Goal: Information Seeking & Learning: Learn about a topic

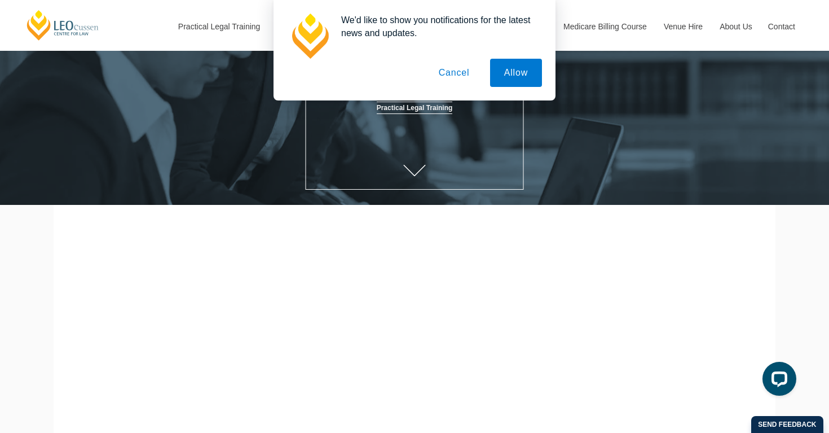
click at [455, 69] on button "Cancel" at bounding box center [454, 73] width 59 height 28
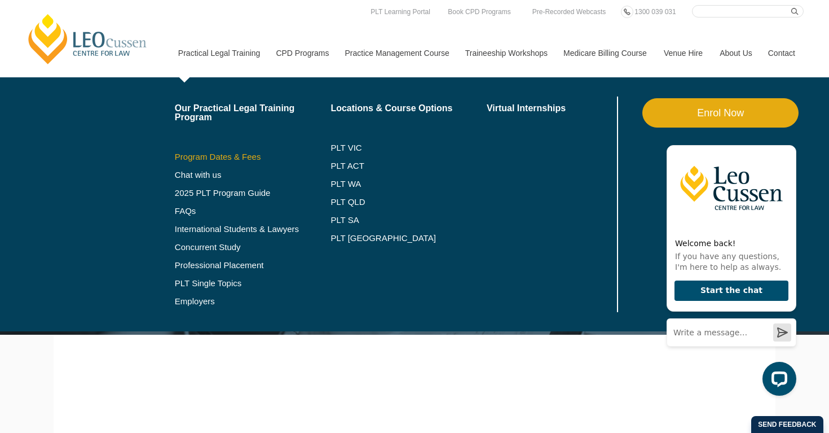
click at [196, 156] on link "Program Dates & Fees" at bounding box center [253, 156] width 156 height 9
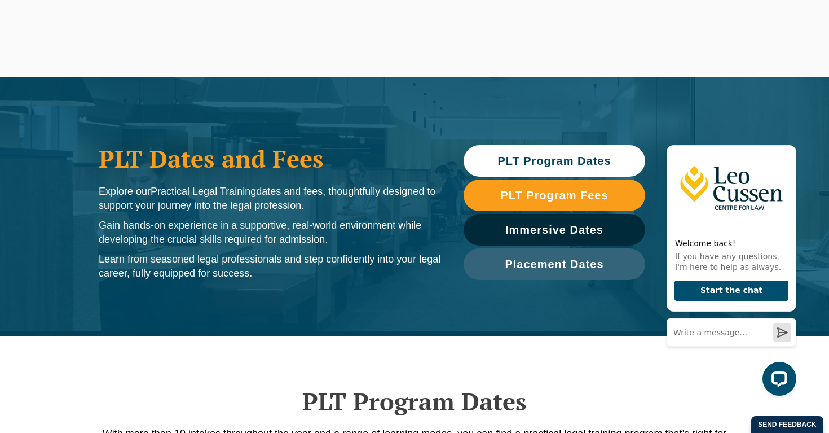
click at [530, 162] on span "PLT Program Dates" at bounding box center [553, 160] width 113 height 11
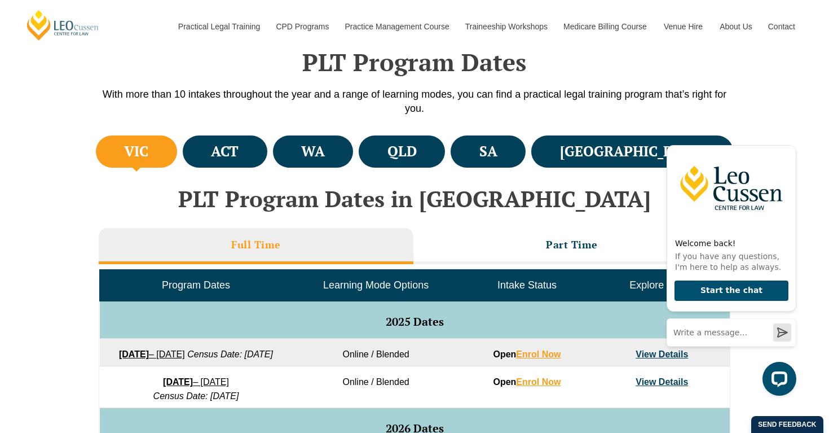
scroll to position [336, 0]
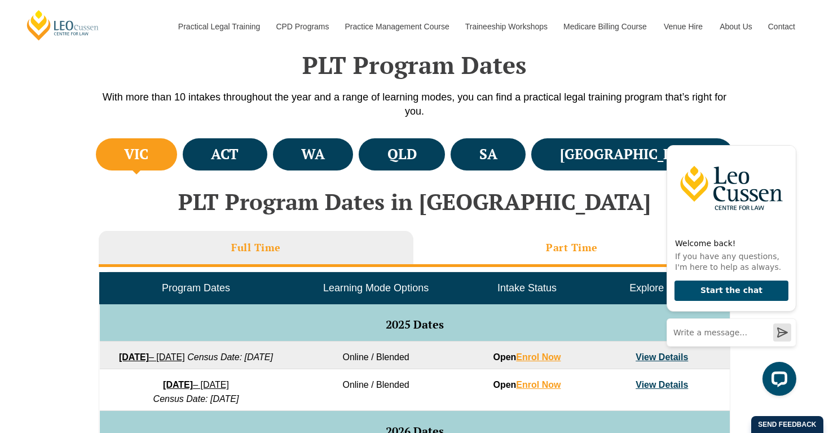
click at [519, 243] on li "Part Time" at bounding box center [571, 249] width 317 height 36
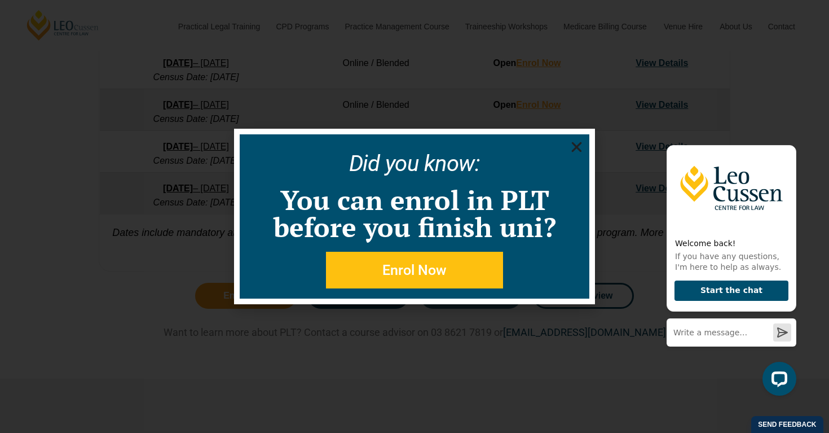
scroll to position [720, 0]
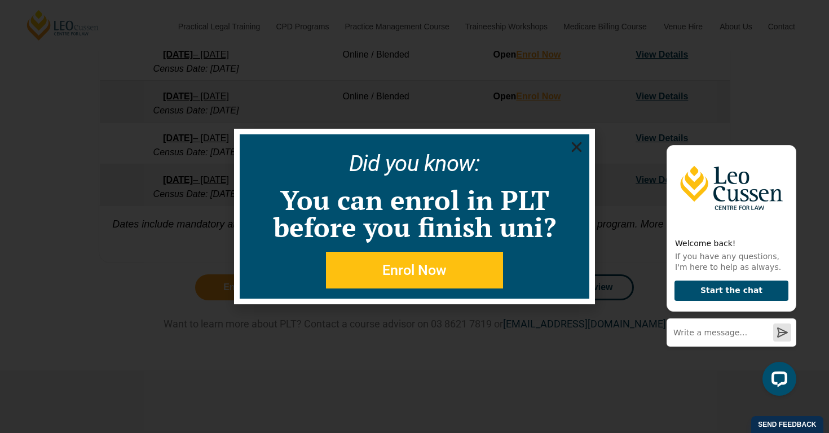
click at [574, 144] on use "Close" at bounding box center [577, 147] width 10 height 10
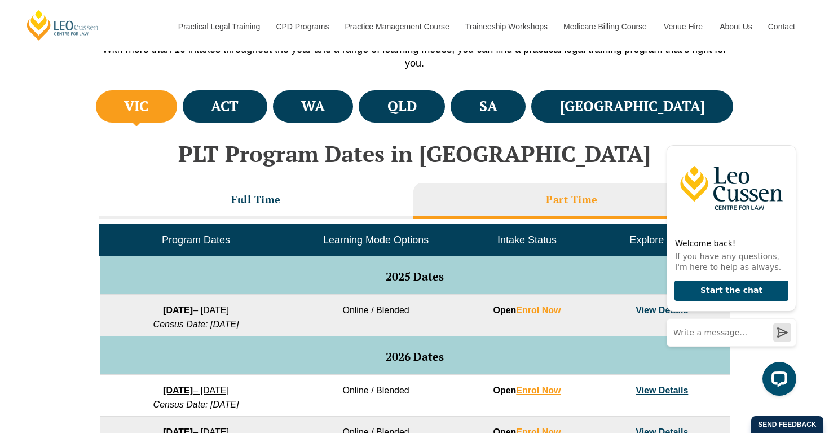
scroll to position [368, 0]
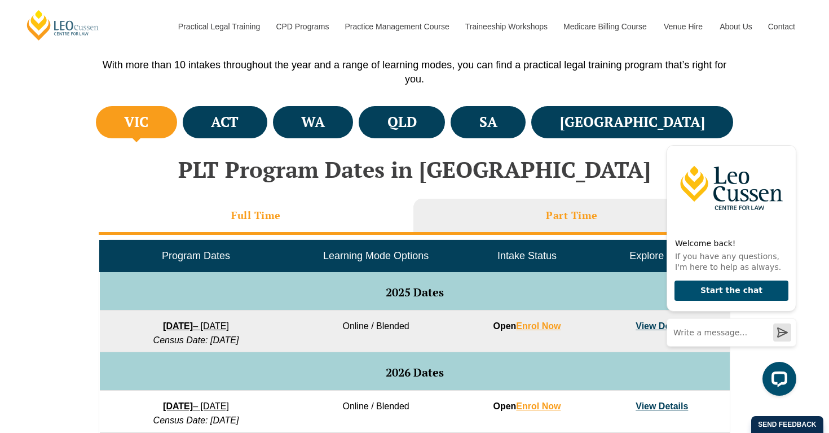
click at [326, 219] on li "Full Time" at bounding box center [256, 217] width 315 height 36
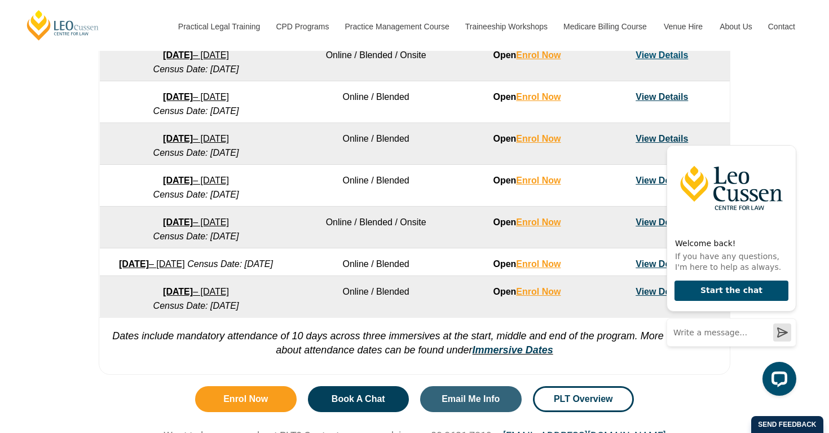
scroll to position [727, 0]
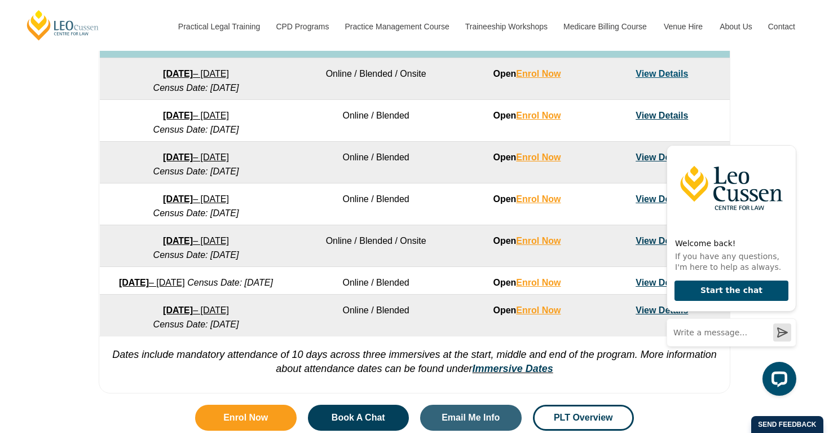
click at [657, 78] on link "View Details" at bounding box center [662, 74] width 52 height 10
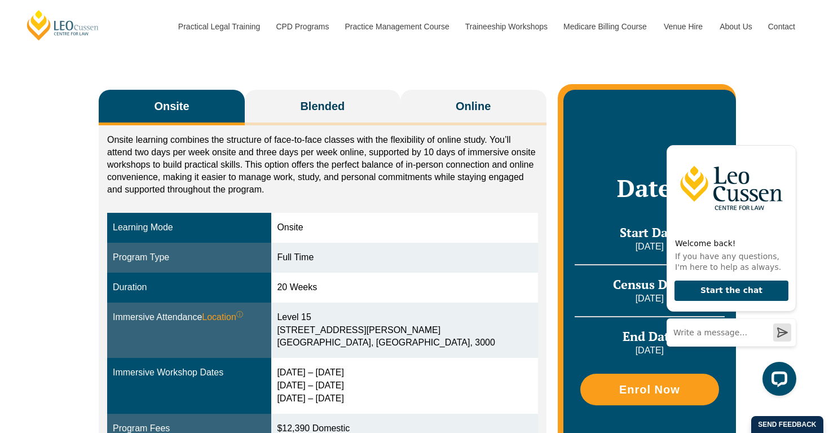
scroll to position [156, 0]
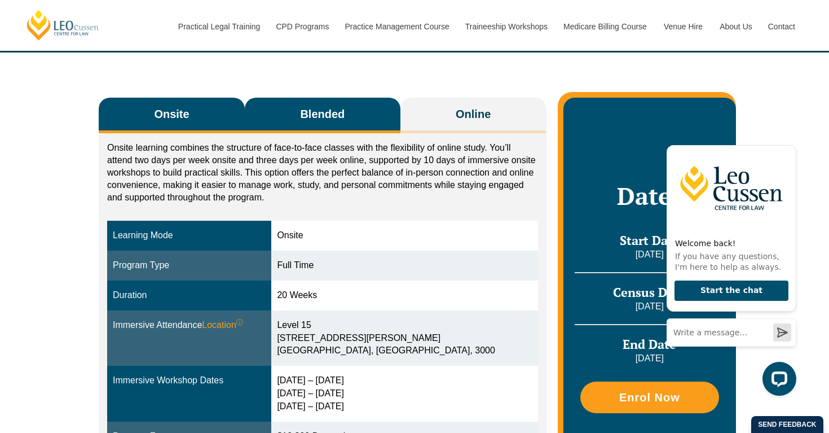
click at [336, 111] on span "Blended" at bounding box center [322, 114] width 45 height 16
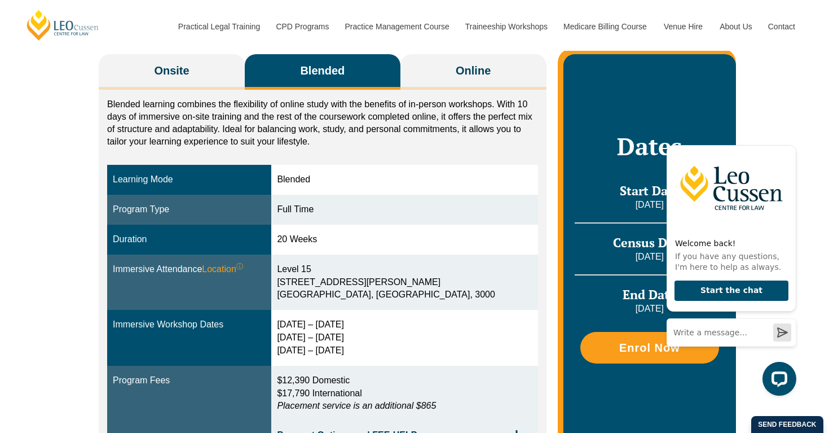
scroll to position [202, 0]
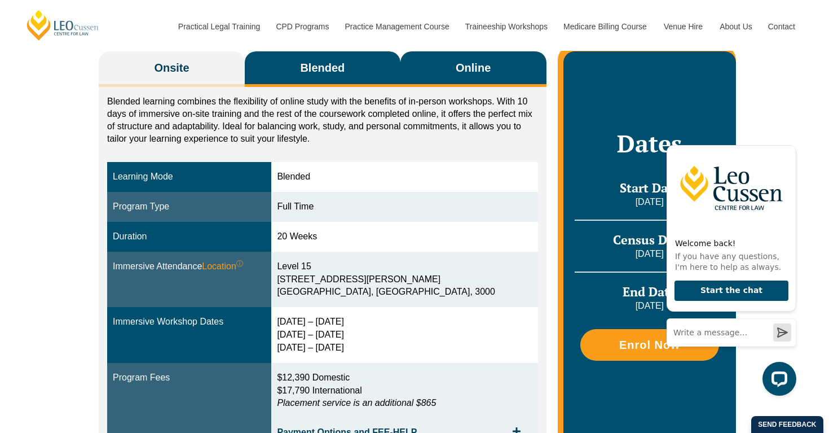
click at [465, 63] on span "Online" at bounding box center [473, 68] width 35 height 16
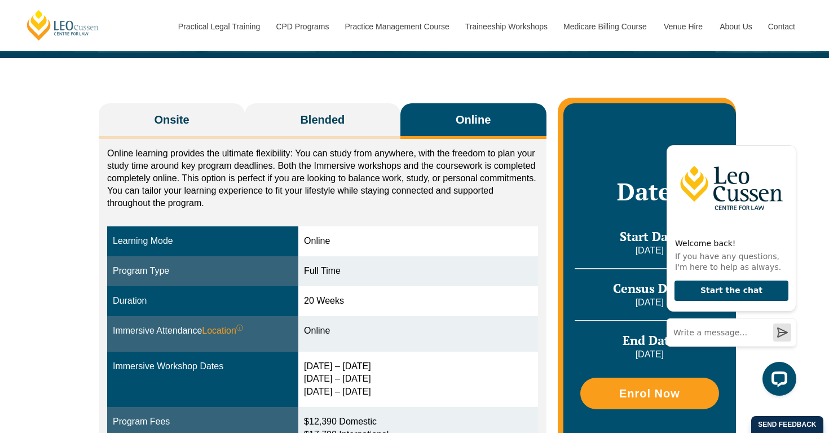
scroll to position [150, 0]
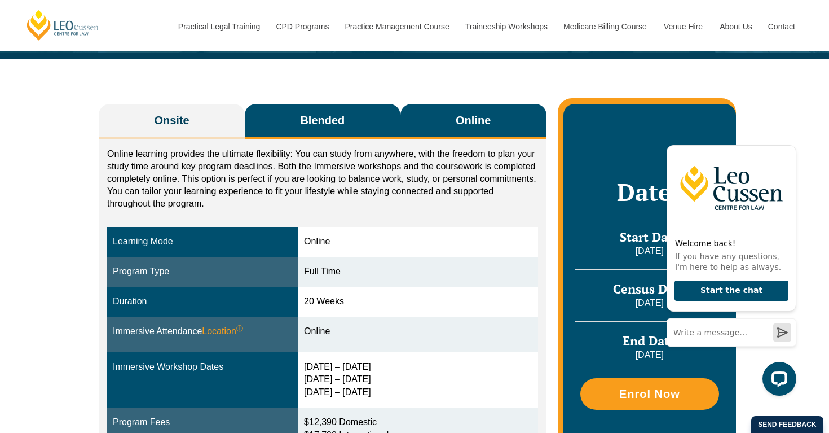
click at [352, 129] on button "Blended" at bounding box center [323, 122] width 156 height 36
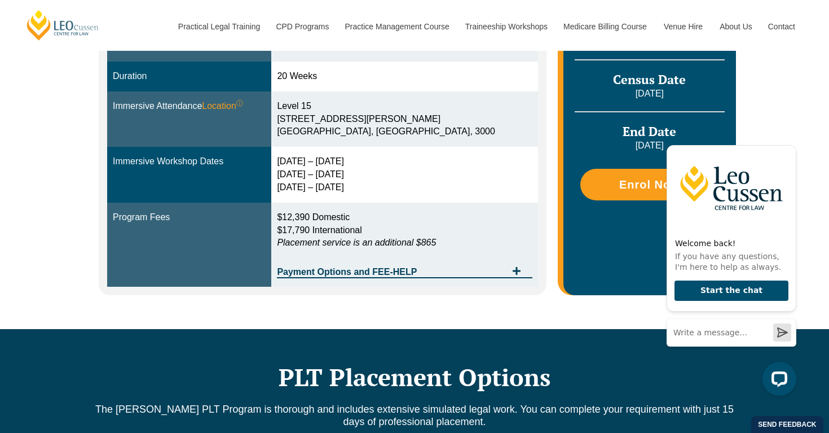
scroll to position [402, 0]
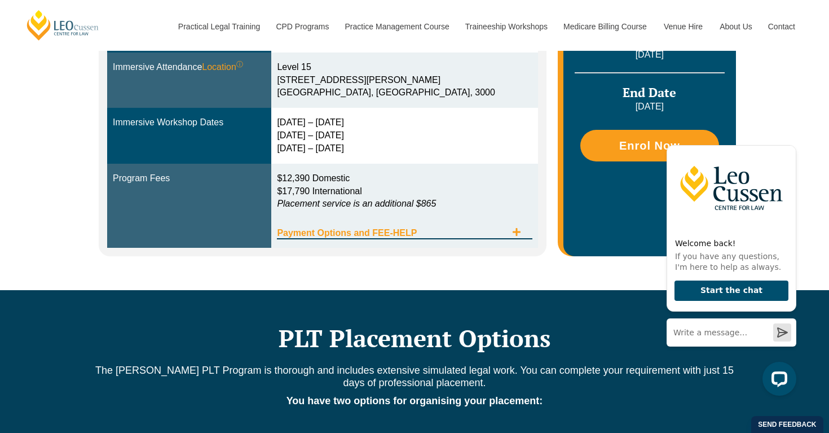
click at [359, 233] on span "Payment Options and FEE-HELP" at bounding box center [391, 232] width 229 height 9
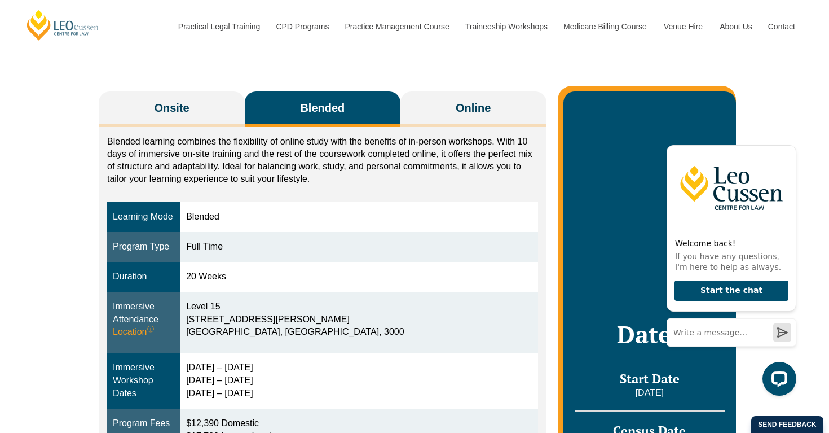
scroll to position [167, 0]
